Goal: Information Seeking & Learning: Find specific fact

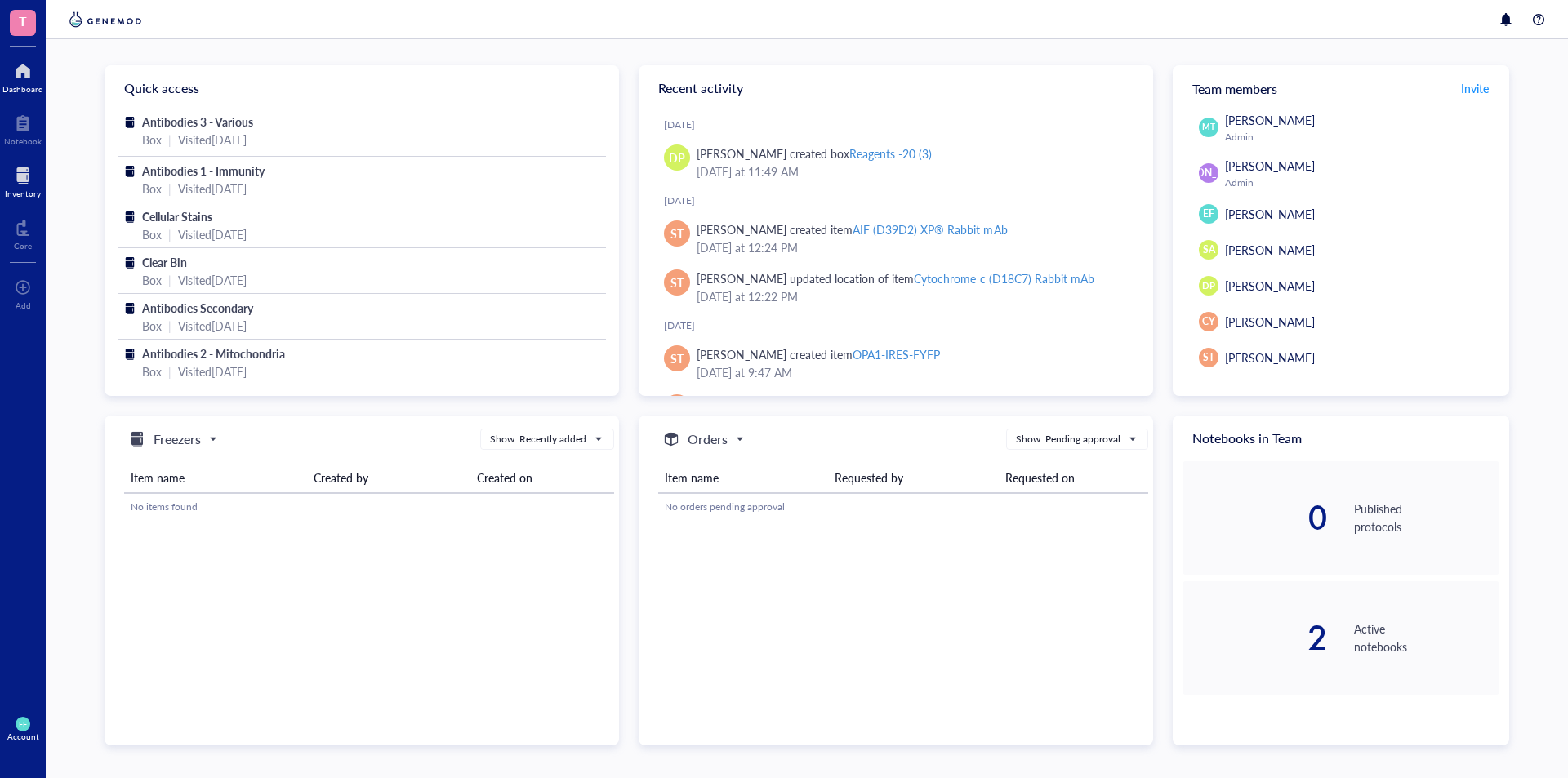
click at [14, 175] on div at bounding box center [23, 176] width 36 height 26
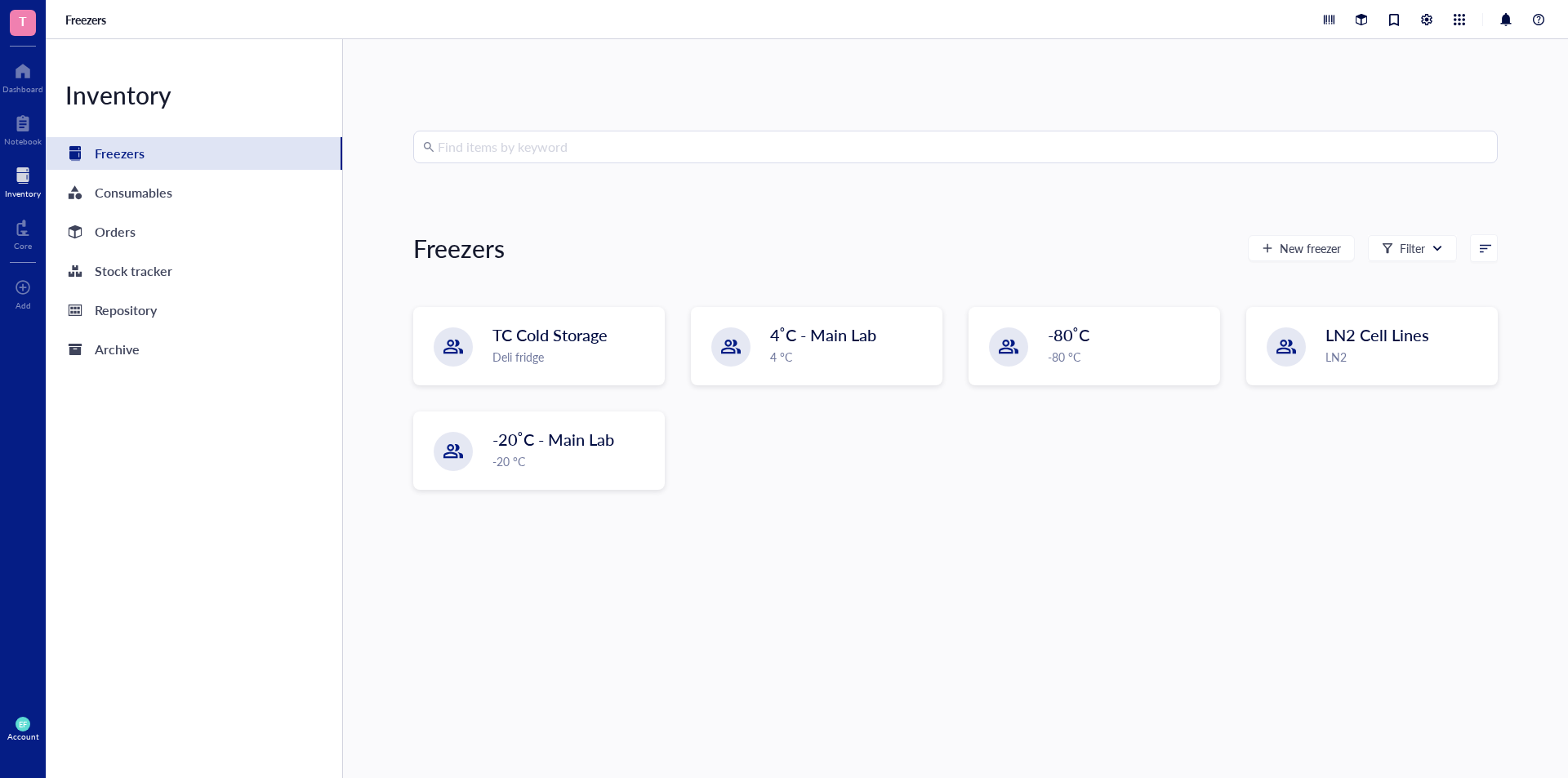
click at [523, 142] on input "search" at bounding box center [963, 147] width 1051 height 31
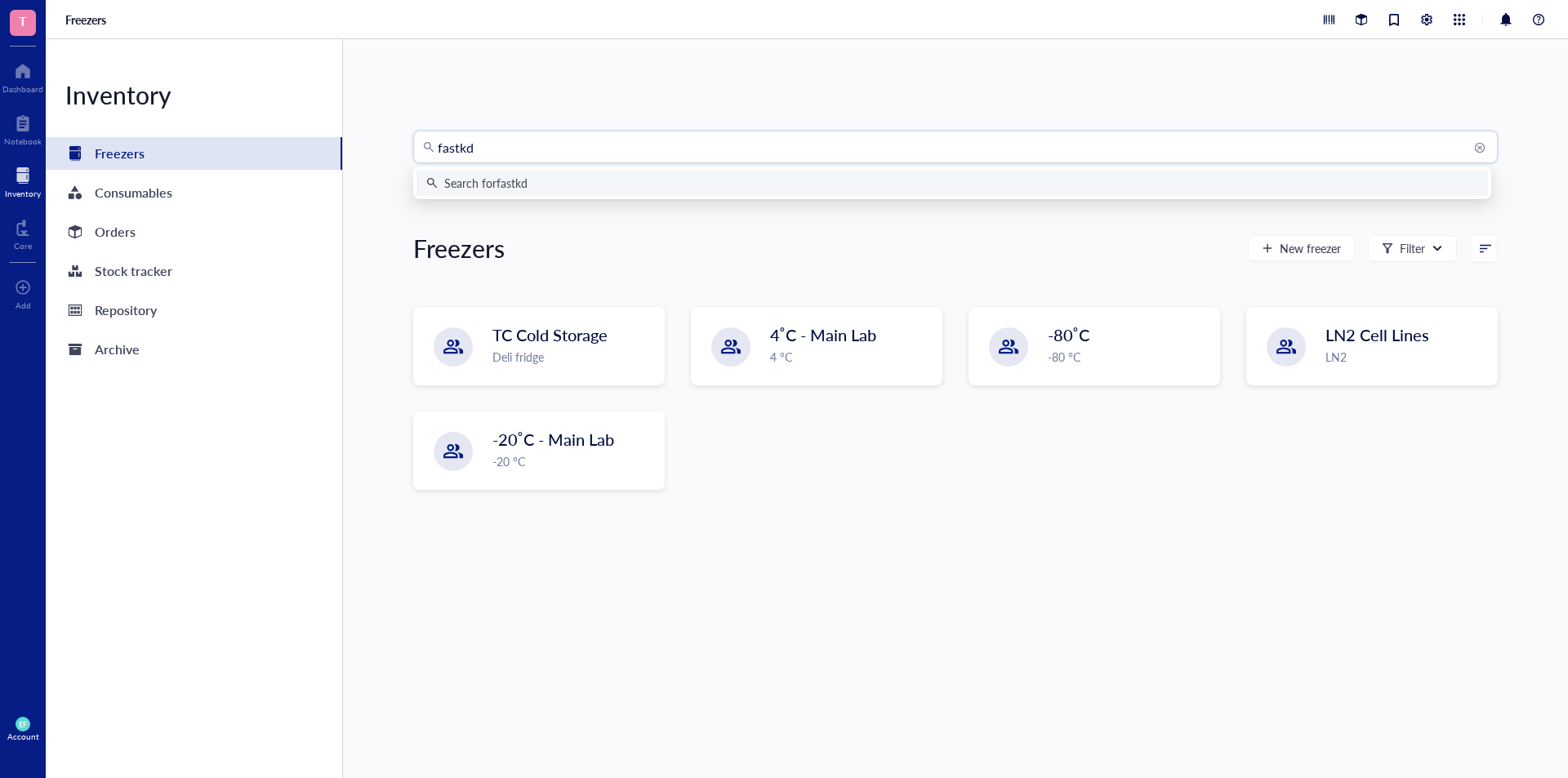
type input "fastkd2"
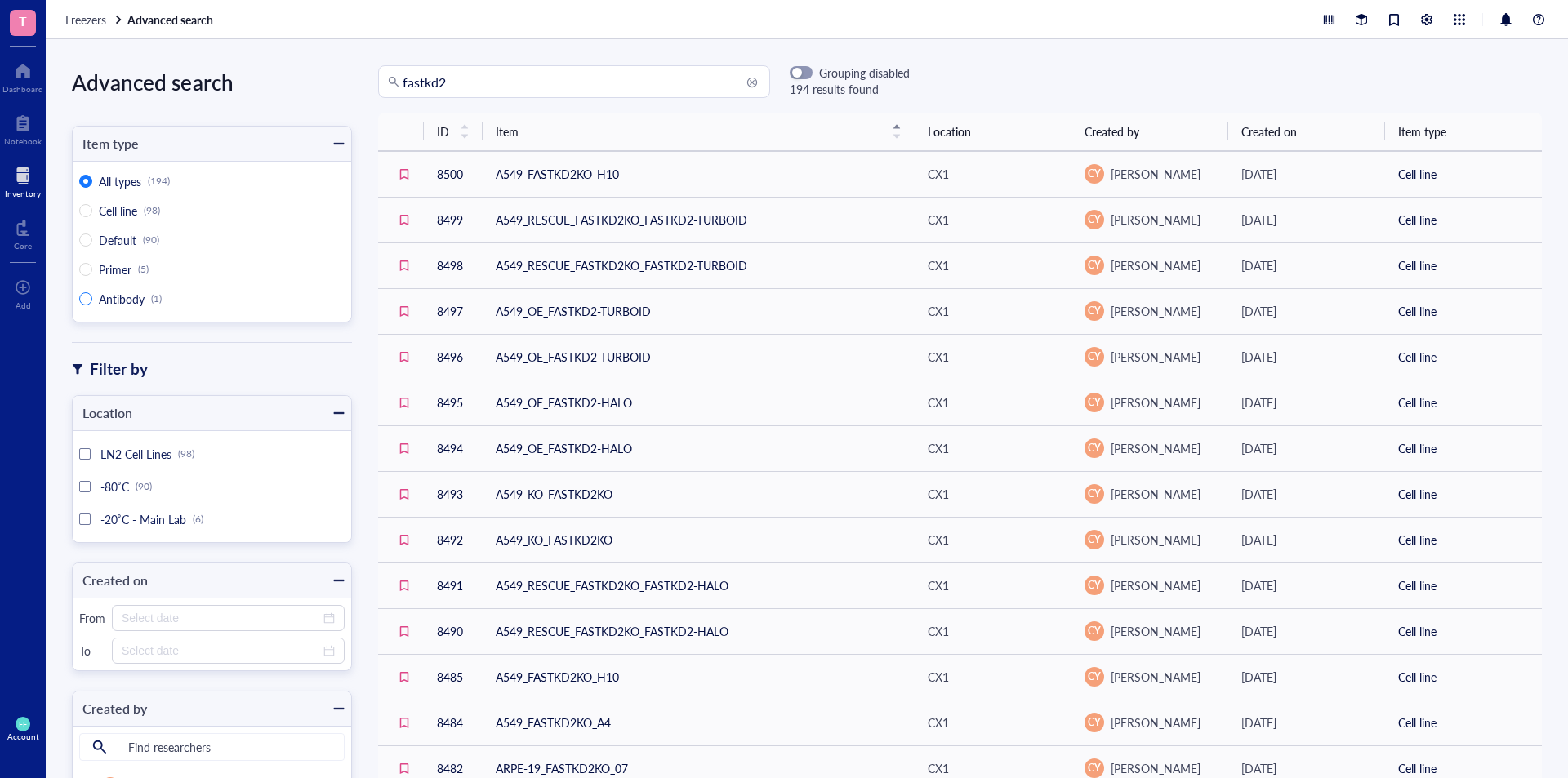
click at [104, 302] on span "Antibody" at bounding box center [122, 298] width 46 height 17
click at [92, 302] on input "Antibody (1)" at bounding box center [85, 298] width 13 height 13
radio input "true"
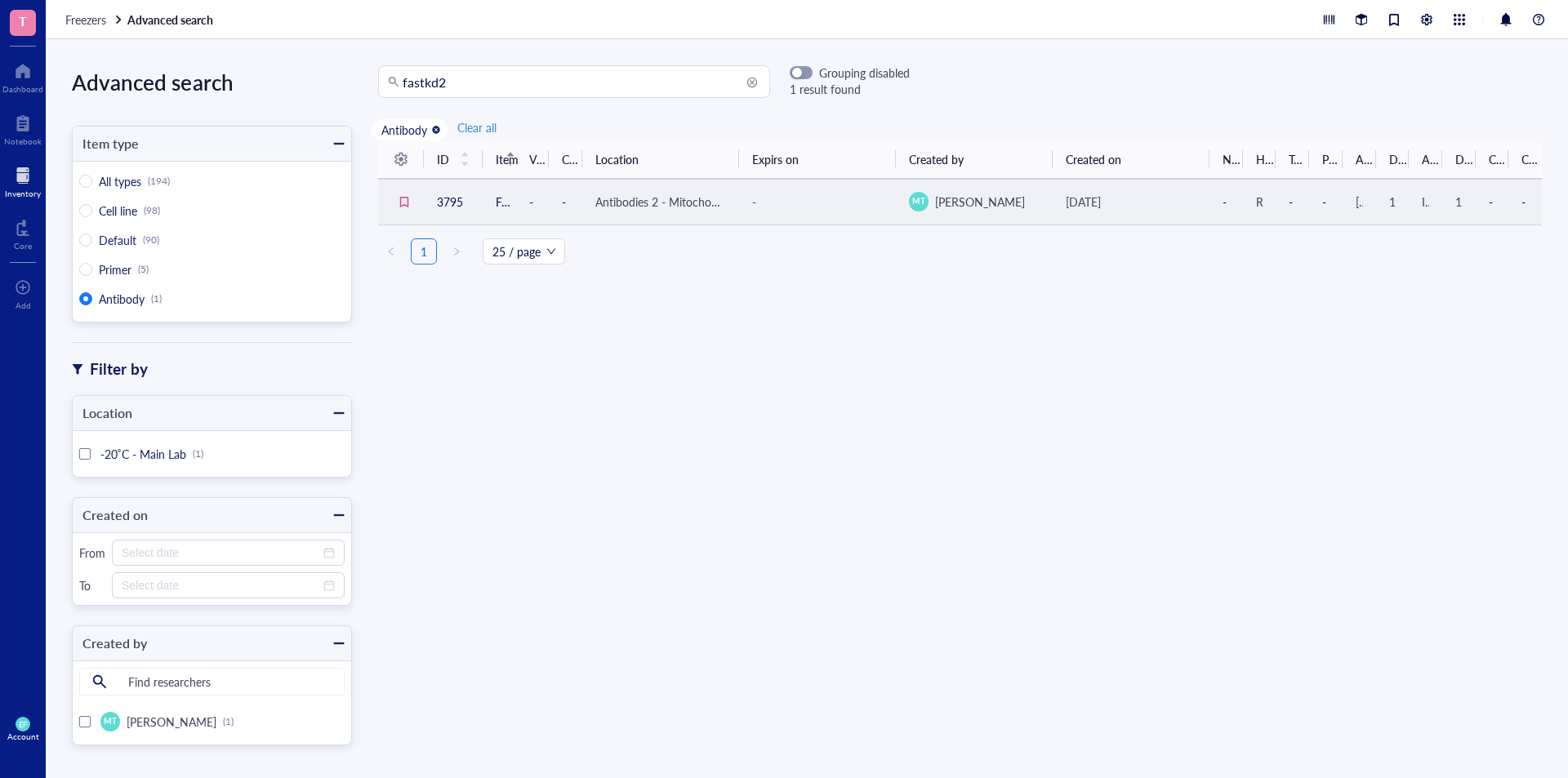
click at [676, 207] on div "Antibodies 2 - Mitochondria" at bounding box center [661, 202] width 130 height 18
click at [497, 196] on td "FASTKD2 Rabbit Poly Ab" at bounding box center [499, 202] width 34 height 46
click at [441, 190] on td "3795" at bounding box center [454, 202] width 59 height 46
click at [737, 340] on div "ID Item Volume Concentration Location Expirs on Created by Created on Notes Hos…" at bounding box center [960, 445] width 1217 height 608
click at [659, 203] on div "Antibodies 2 - Mitochondria" at bounding box center [661, 202] width 130 height 18
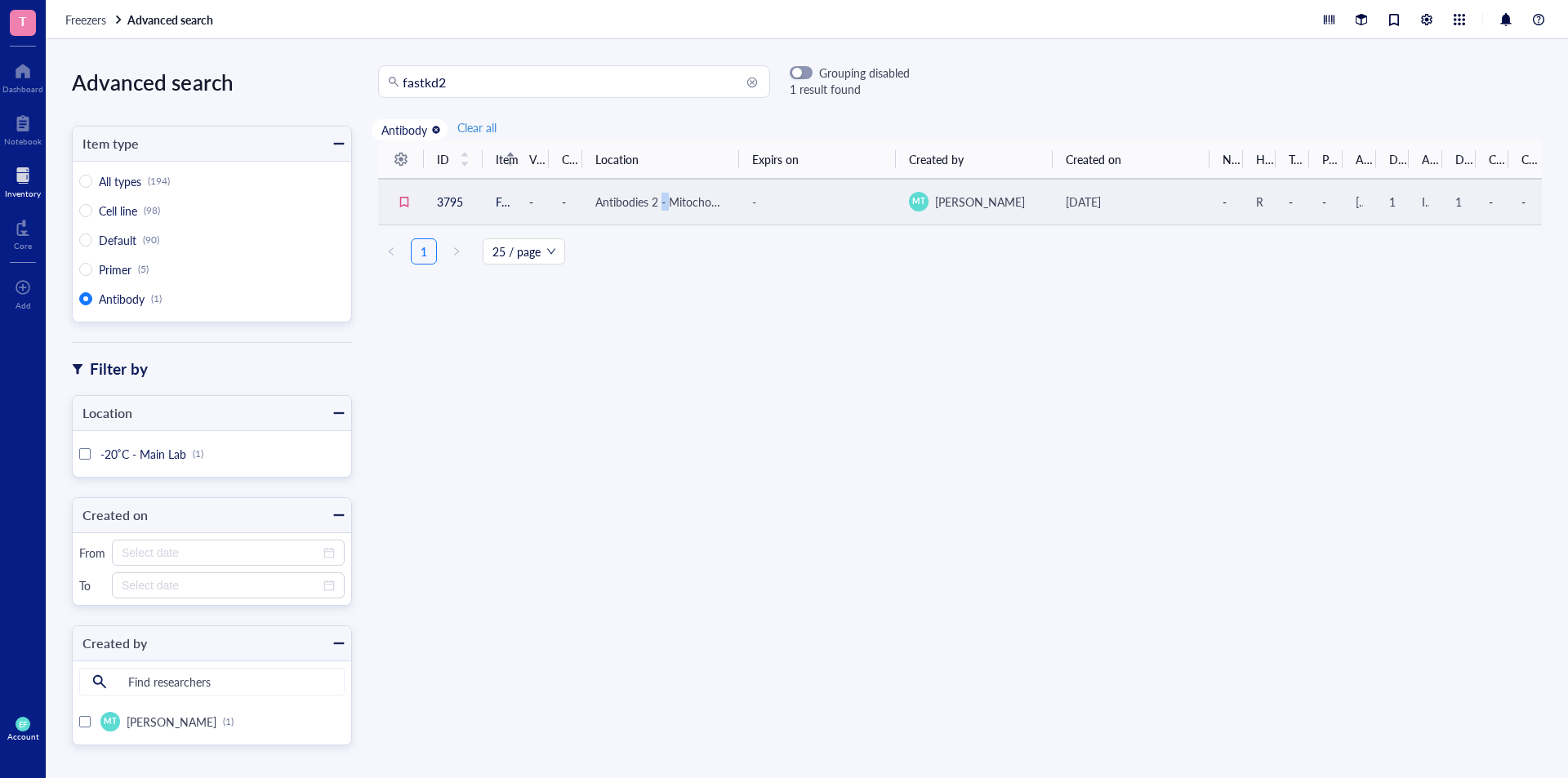
click at [659, 203] on div "Antibodies 2 - Mitochondria" at bounding box center [661, 202] width 130 height 18
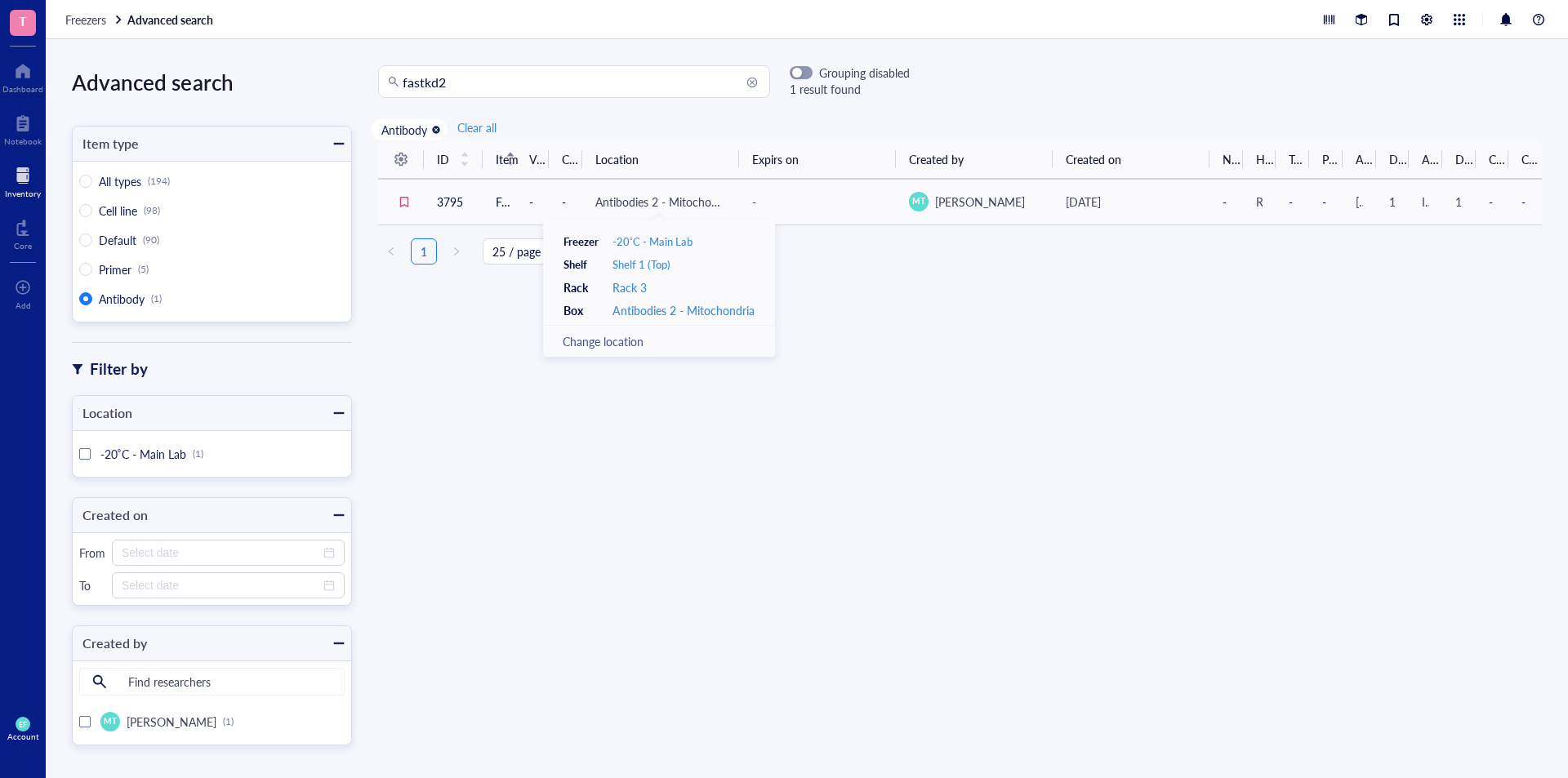
drag, startPoint x: 1009, startPoint y: 397, endPoint x: 943, endPoint y: 374, distance: 69.9
click at [1007, 397] on div "ID Item Volume Concentration Location Expirs on Created by Created on Notes Hos…" at bounding box center [960, 445] width 1217 height 608
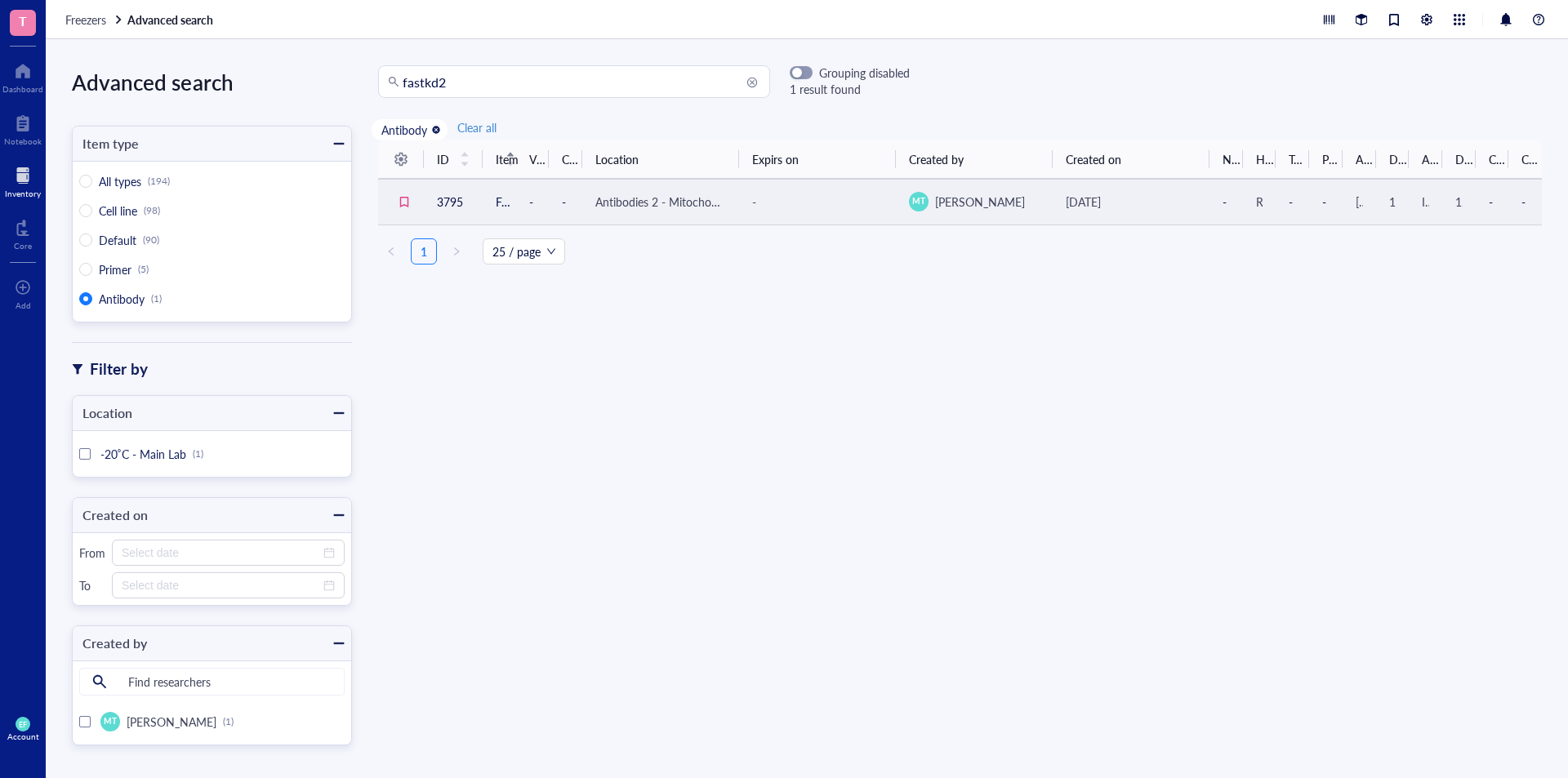
click at [444, 199] on td "3795" at bounding box center [454, 202] width 59 height 46
click at [444, 198] on td "3795" at bounding box center [454, 202] width 59 height 46
click at [424, 192] on td "3795" at bounding box center [454, 202] width 59 height 46
click at [426, 191] on td "3795" at bounding box center [454, 202] width 59 height 46
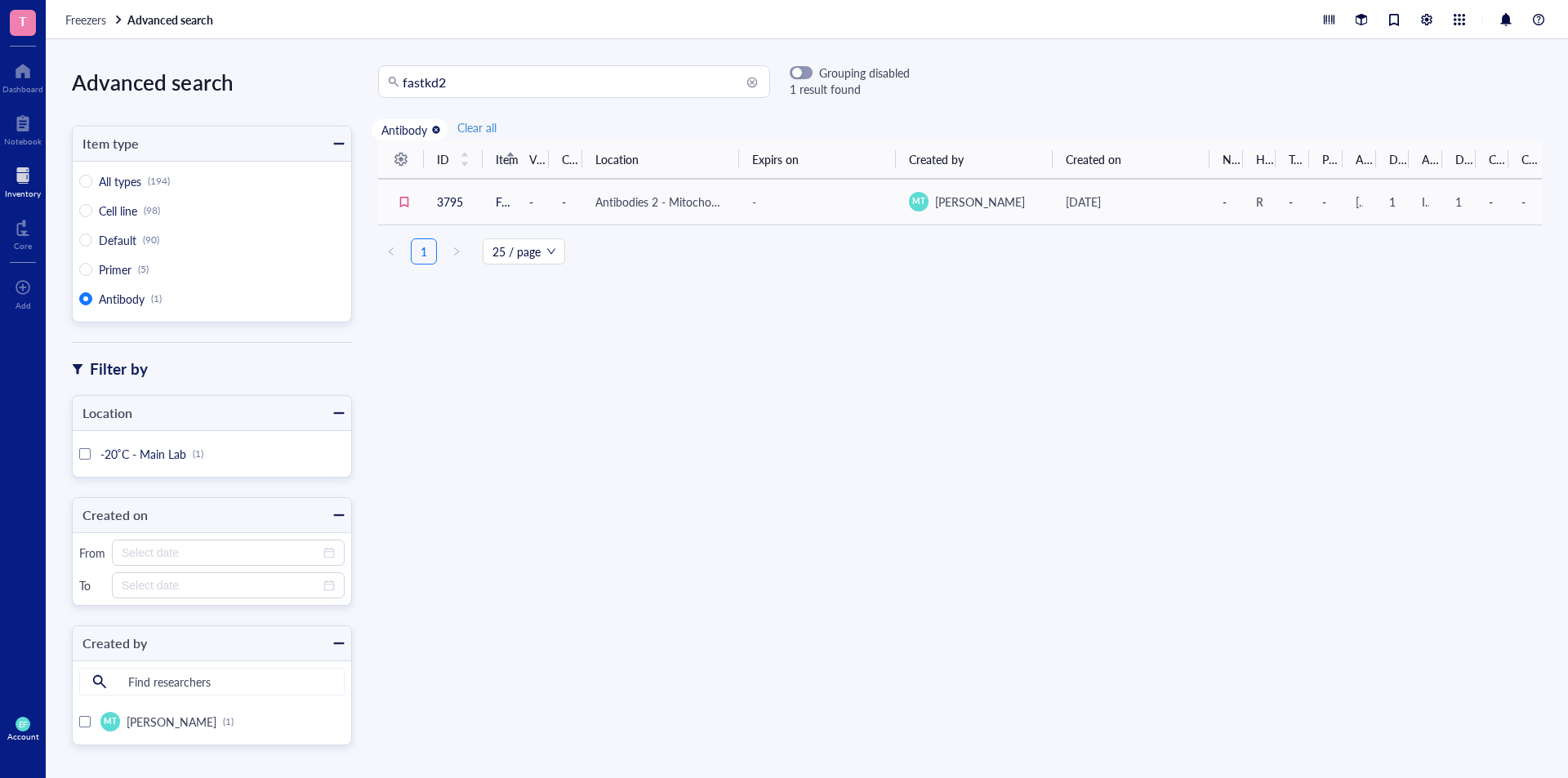
click at [1237, 432] on div "ID Item Volume Concentration Location Expirs on Created by Created on Notes Hos…" at bounding box center [960, 445] width 1217 height 608
click at [477, 197] on td "3795" at bounding box center [454, 202] width 59 height 46
click at [445, 197] on td "3795" at bounding box center [454, 202] width 59 height 46
click at [496, 158] on span "Item" at bounding box center [496, 159] width 0 height 18
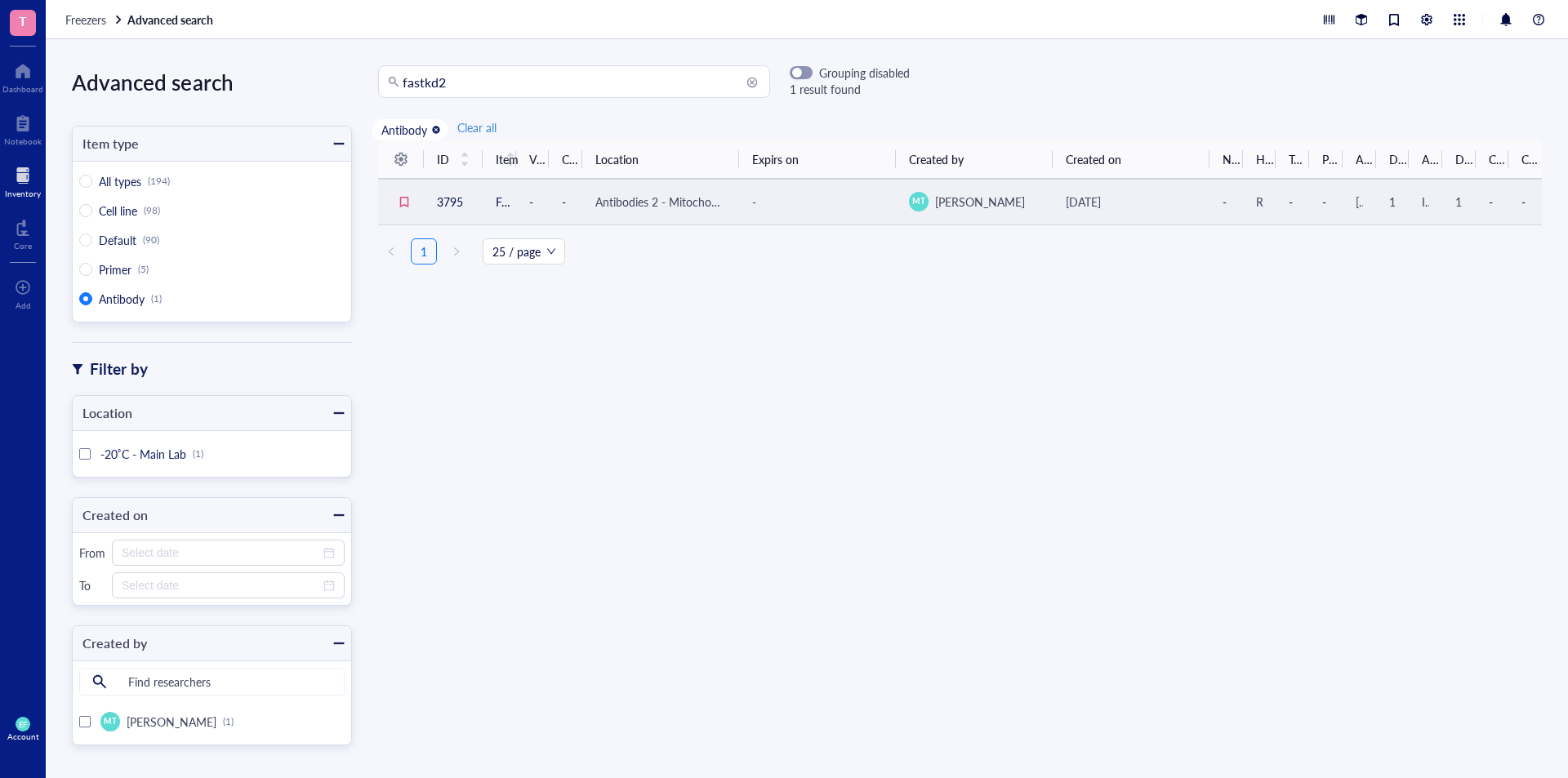
click at [472, 199] on td "3795" at bounding box center [454, 202] width 59 height 46
click at [518, 197] on td "-" at bounding box center [533, 202] width 34 height 46
click at [1509, 205] on td "-" at bounding box center [1525, 202] width 34 height 46
drag, startPoint x: 459, startPoint y: 96, endPoint x: 290, endPoint y: 93, distance: 169.0
click at [290, 93] on div "Advanced search Item type All types (194) Cell line (98) Default (90) Primer (5…" at bounding box center [807, 409] width 1523 height 739
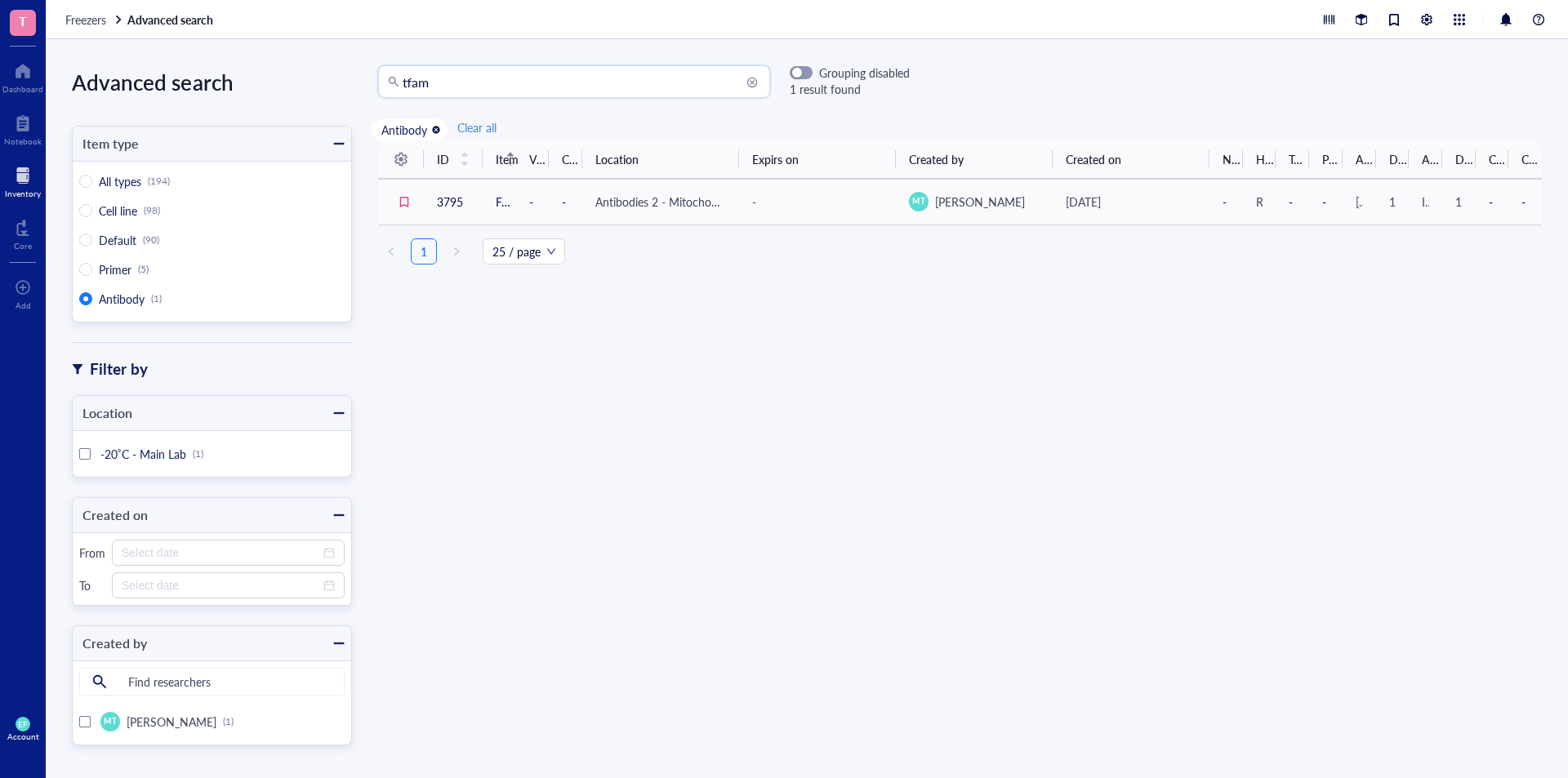
type input "tfam"
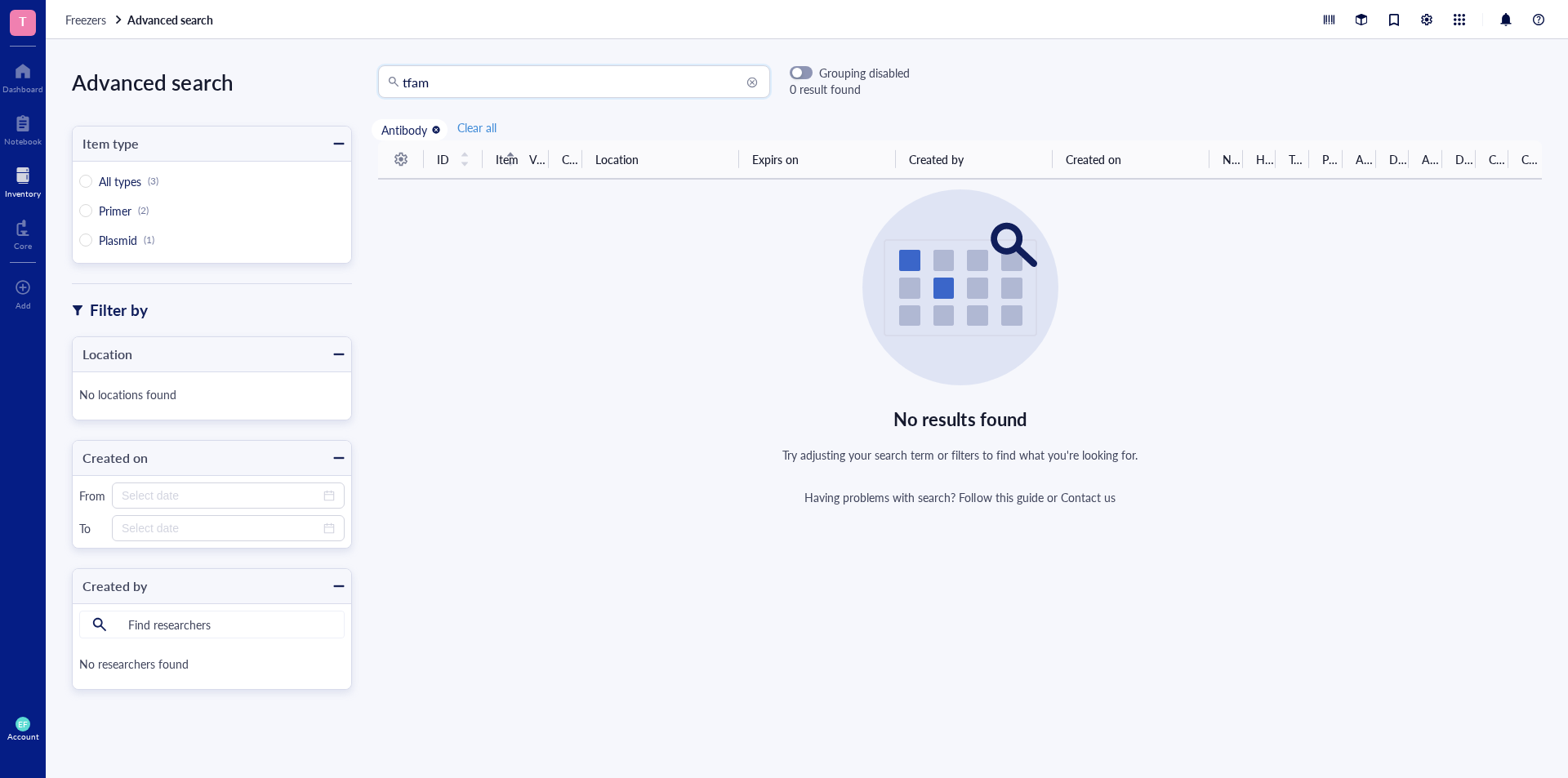
drag, startPoint x: 455, startPoint y: 83, endPoint x: 369, endPoint y: 89, distance: 86.2
click at [369, 89] on div "tfam tfam Grouping disabled 0 result found" at bounding box center [631, 82] width 558 height 33
type input "tom20"
radio input "true"
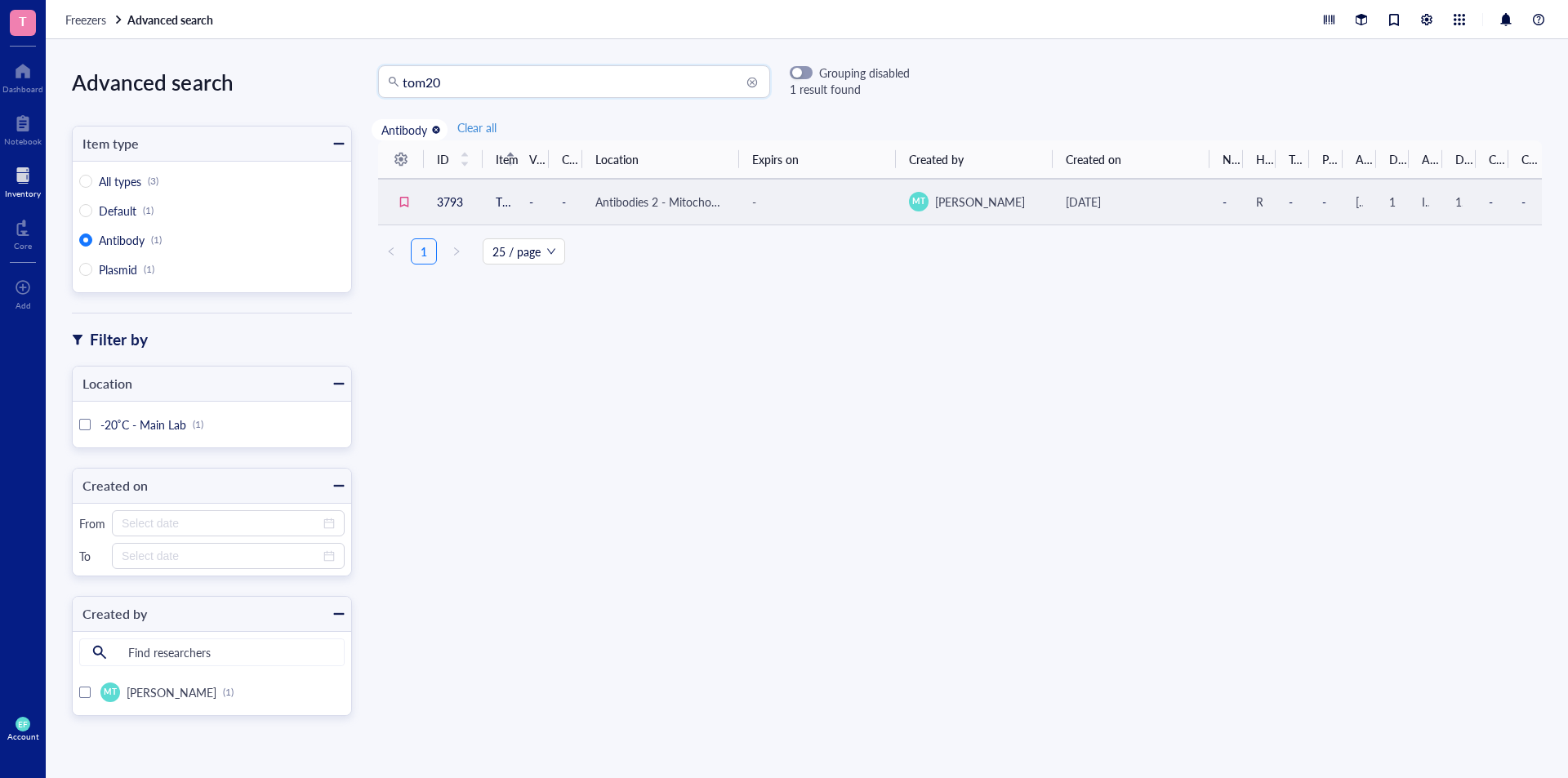
click at [487, 195] on td "TOM20 Polyclonal antibody" at bounding box center [499, 202] width 34 height 46
click at [484, 202] on td "TOM20 Polyclonal antibody" at bounding box center [499, 202] width 34 height 46
drag, startPoint x: 484, startPoint y: 201, endPoint x: 948, endPoint y: 452, distance: 527.5
click at [948, 452] on div "ID Item Volume Concentration Location Expirs on Created by Created on Notes Hos…" at bounding box center [960, 445] width 1217 height 608
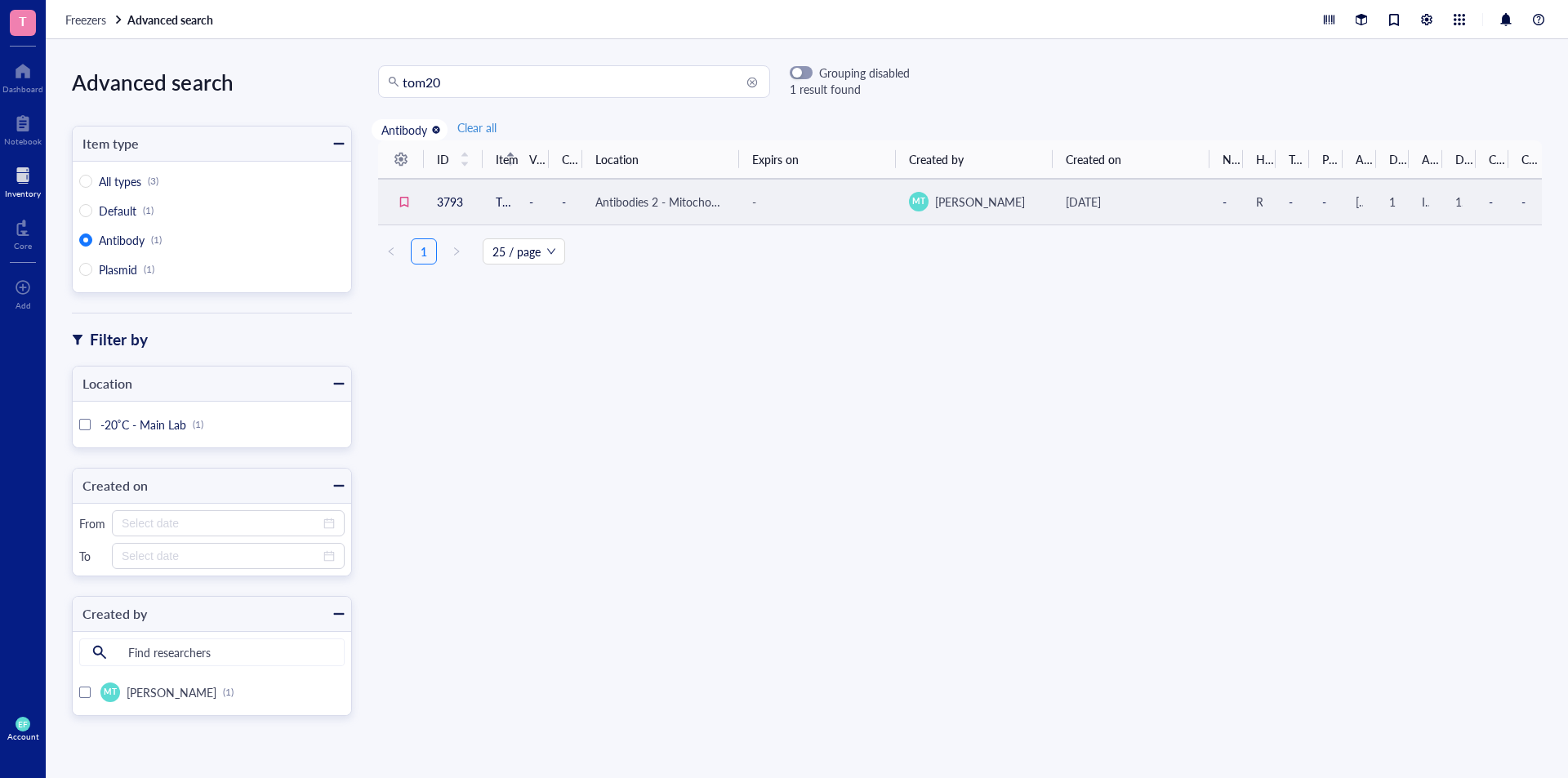
click at [991, 196] on span "[PERSON_NAME]" at bounding box center [980, 202] width 90 height 17
click at [774, 198] on div "-" at bounding box center [817, 202] width 130 height 18
click at [690, 429] on div "ID Item Volume Concentration Location Expirs on Created by Created on Notes Hos…" at bounding box center [960, 445] width 1217 height 608
drag, startPoint x: 706, startPoint y: 398, endPoint x: 462, endPoint y: 471, distance: 254.7
click at [657, 464] on div "ID Item Volume Concentration Location Expirs on Created by Created on Notes Hos…" at bounding box center [960, 445] width 1217 height 608
